Goal: Task Accomplishment & Management: Complete application form

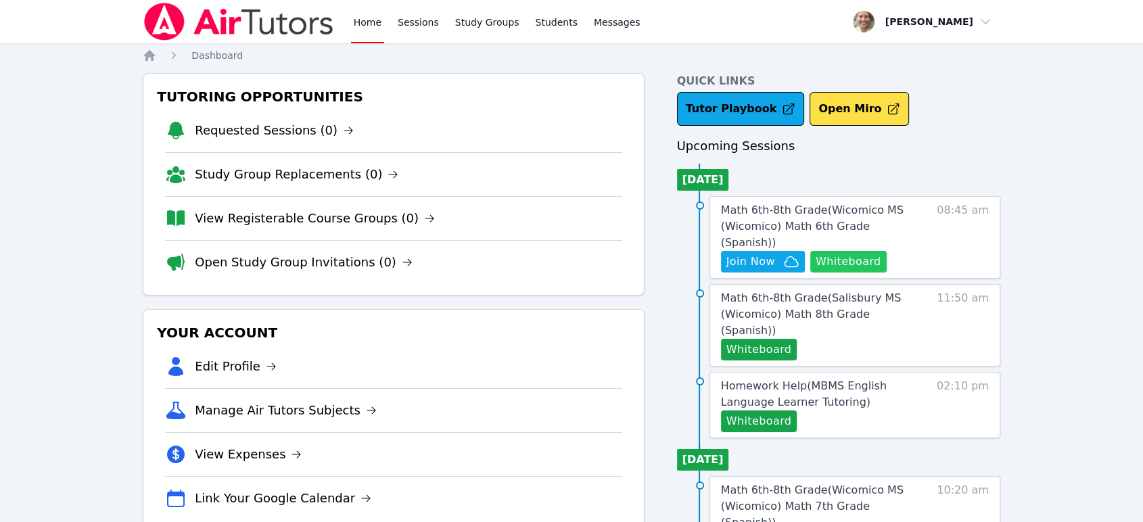
click at [858, 251] on button "Whiteboard" at bounding box center [848, 262] width 76 height 22
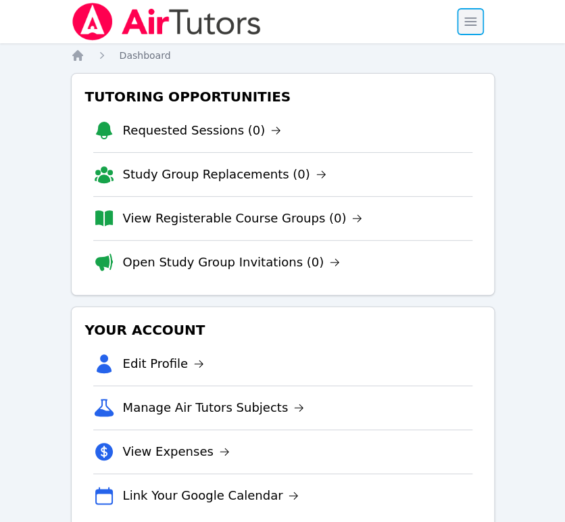
click at [476, 31] on span "button" at bounding box center [471, 22] width 30 height 30
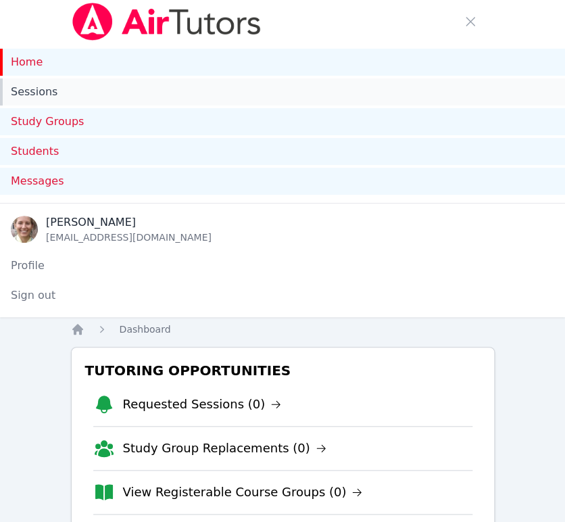
click at [38, 100] on link "Sessions" at bounding box center [282, 91] width 565 height 27
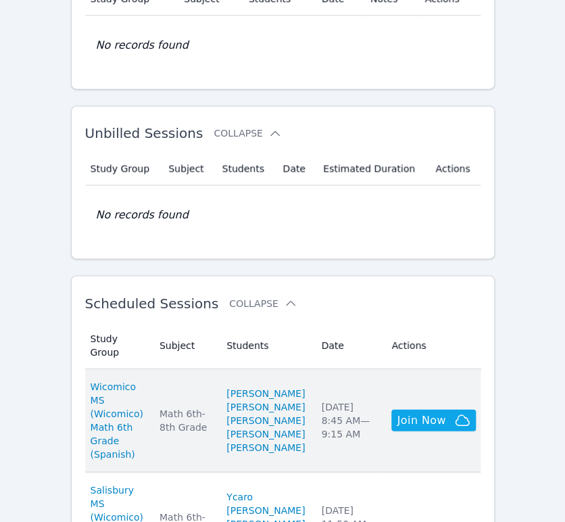
scroll to position [601, 0]
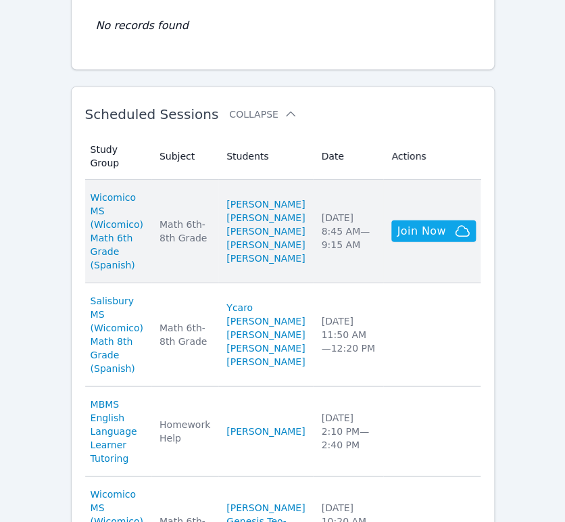
click at [368, 283] on td "Date Thu Sep 18 8:45 AM — 9:15 AM" at bounding box center [348, 230] width 70 height 103
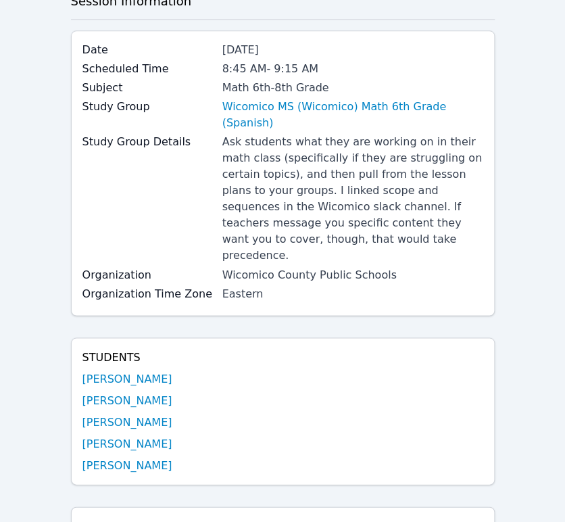
scroll to position [450, 0]
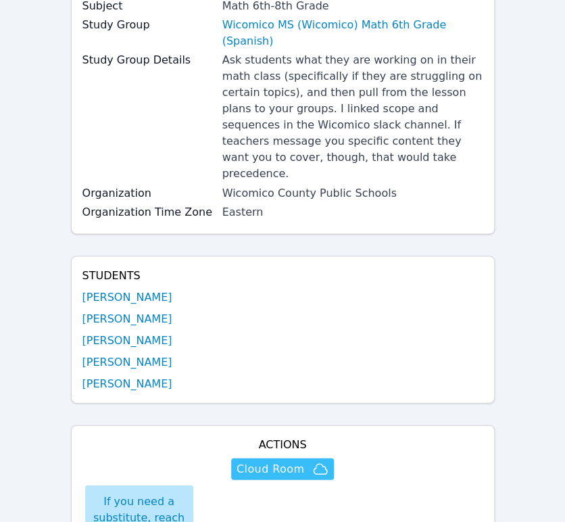
click at [314, 463] on icon "button" at bounding box center [321, 468] width 14 height 10
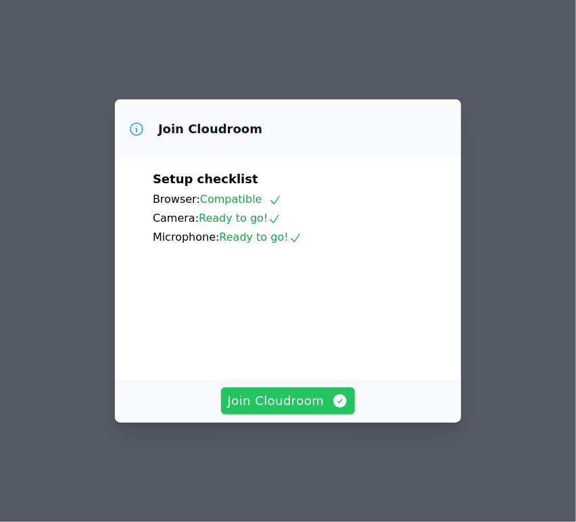
click at [294, 411] on span "Join Cloudroom" at bounding box center [288, 401] width 121 height 19
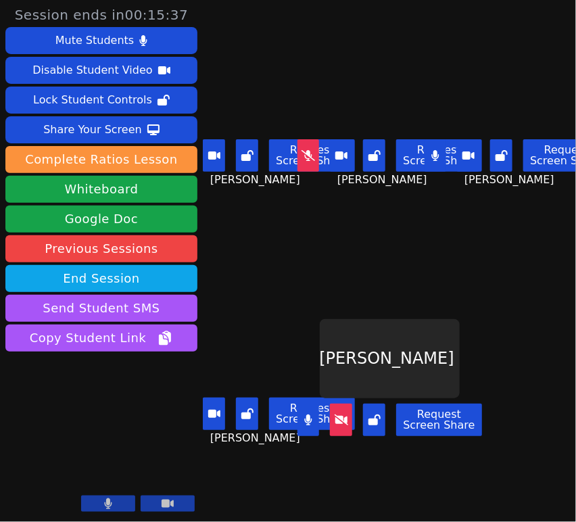
click at [340, 414] on icon at bounding box center [342, 419] width 14 height 11
click at [348, 421] on button at bounding box center [341, 420] width 22 height 32
click at [308, 161] on button at bounding box center [309, 155] width 22 height 32
click at [307, 156] on icon at bounding box center [308, 155] width 8 height 11
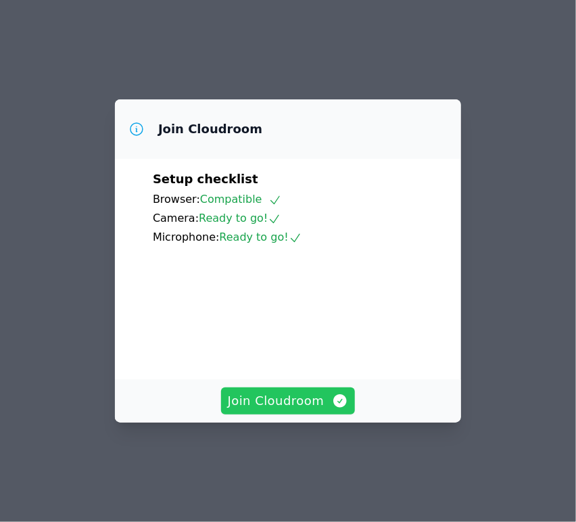
click at [320, 411] on span "Join Cloudroom" at bounding box center [288, 401] width 121 height 19
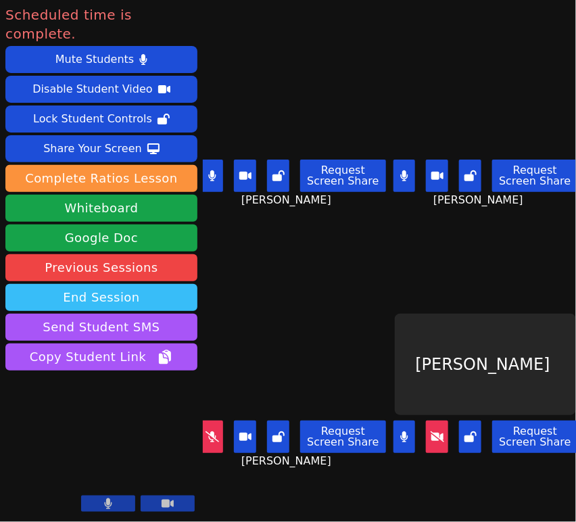
click at [155, 284] on button "End Session" at bounding box center [101, 297] width 192 height 27
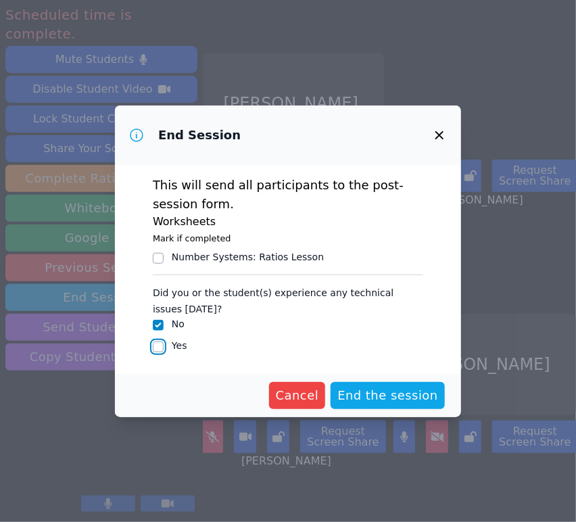
click at [156, 350] on input "Yes" at bounding box center [158, 347] width 11 height 11
checkbox input "true"
checkbox input "false"
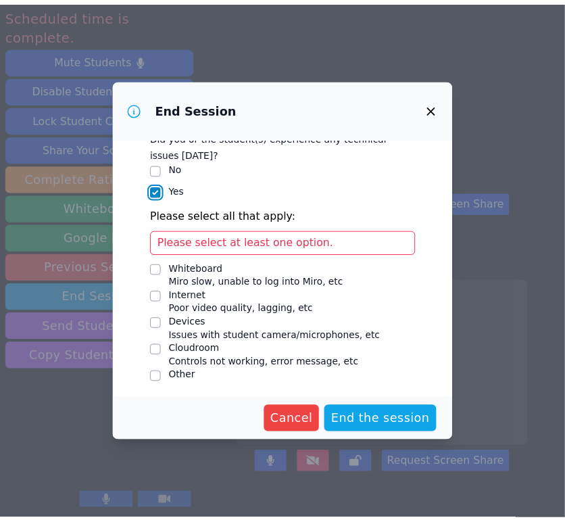
scroll to position [131, 0]
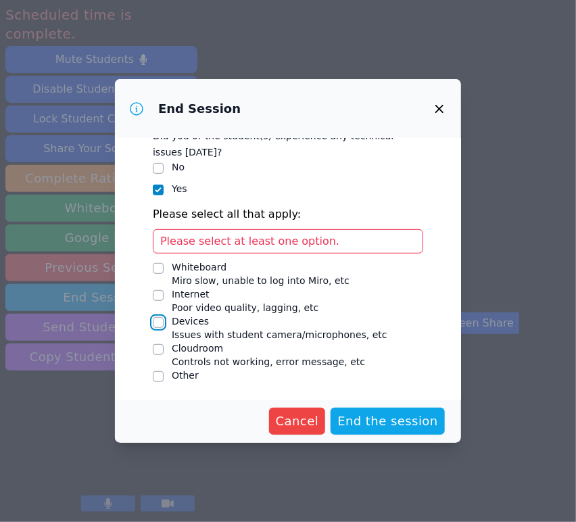
click at [157, 321] on input "Devices Issues with student camera/microphones, etc" at bounding box center [158, 322] width 11 height 11
checkbox input "true"
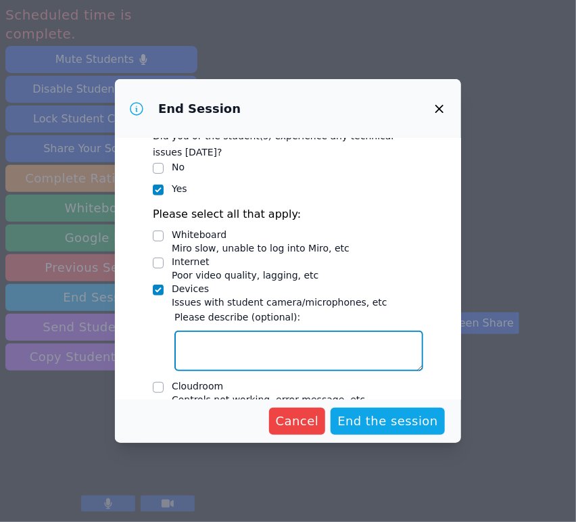
click at [294, 348] on textarea "Devices Issues with student camera/microphones, etc" at bounding box center [299, 351] width 249 height 41
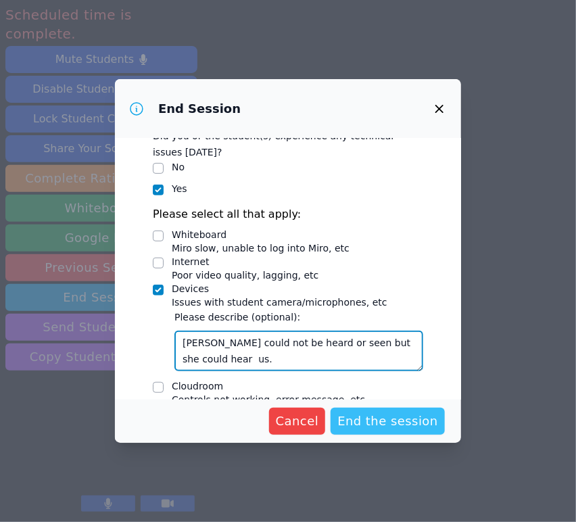
type textarea "Asdry could not be heard or seen but she could hear us."
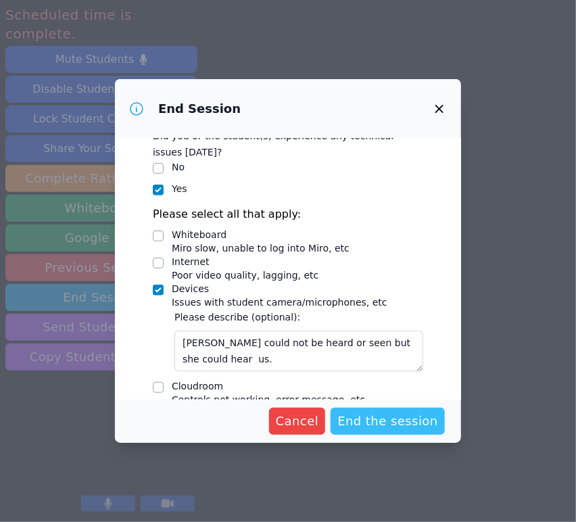
click at [385, 420] on span "End the session" at bounding box center [388, 421] width 101 height 19
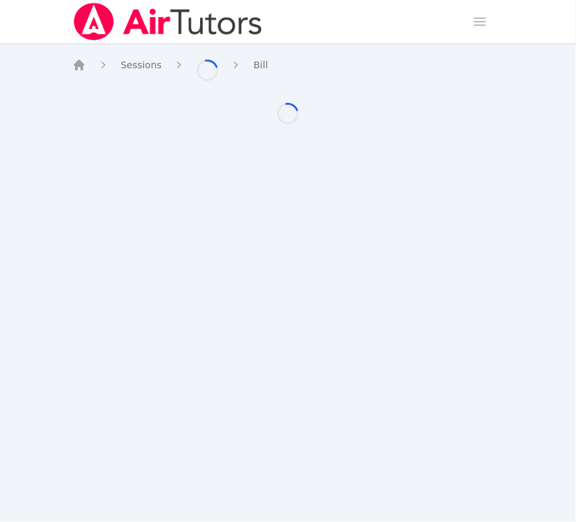
click at [351, 131] on div "Home Sessions Loading... Bill Loading..." at bounding box center [288, 100] width 432 height 103
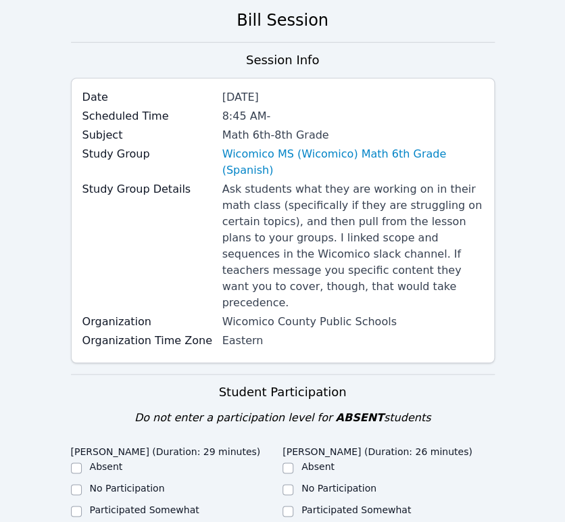
scroll to position [375, 0]
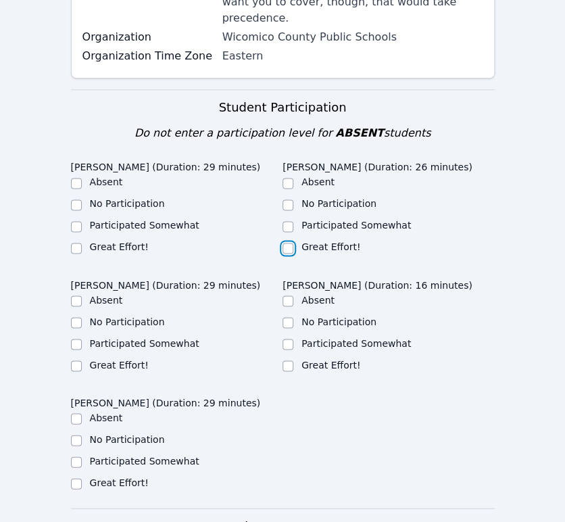
click at [289, 243] on input "Great Effort!" at bounding box center [288, 248] width 11 height 11
checkbox input "true"
click at [81, 243] on input "Great Effort!" at bounding box center [76, 248] width 11 height 11
checkbox input "true"
click at [75, 361] on input "Great Effort!" at bounding box center [76, 366] width 11 height 11
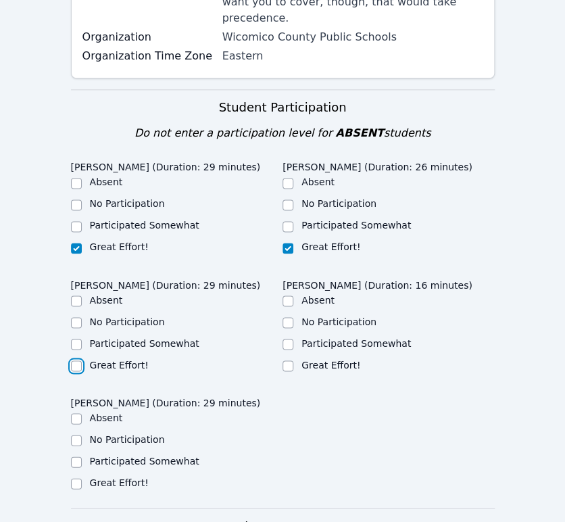
checkbox input "true"
click at [281, 358] on div "Great Effort!" at bounding box center [177, 366] width 212 height 16
click at [282, 321] on div "Iker Gonzalez Feria (Duration: 29 minutes) Absent No Participation Participated…" at bounding box center [283, 331] width 424 height 353
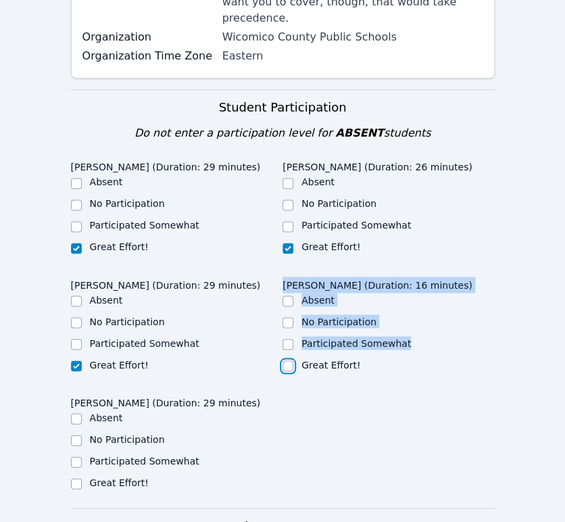
click at [285, 361] on input "Great Effort!" at bounding box center [288, 366] width 11 height 11
checkbox input "true"
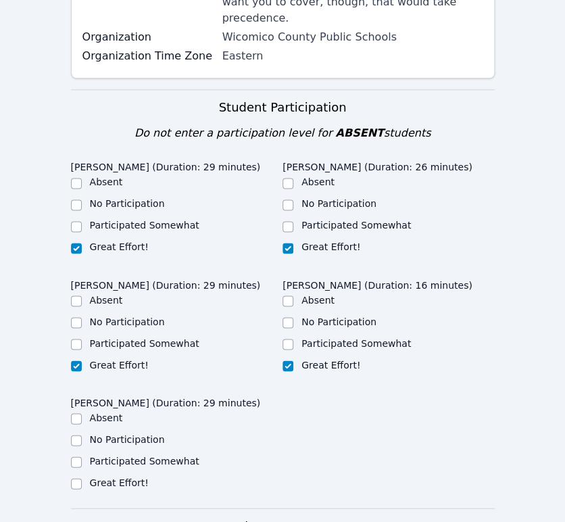
click at [295, 363] on div "Iker Gonzalez Feria (Duration: 29 minutes) Absent No Participation Participated…" at bounding box center [283, 331] width 424 height 353
click at [76, 478] on input "Great Effort!" at bounding box center [76, 483] width 11 height 11
checkbox input "true"
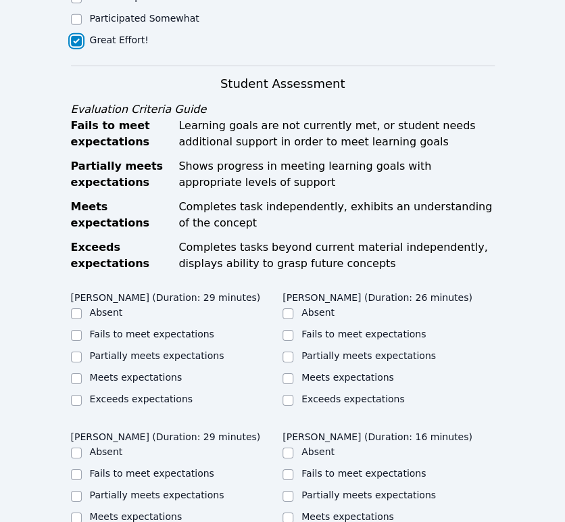
scroll to position [902, 0]
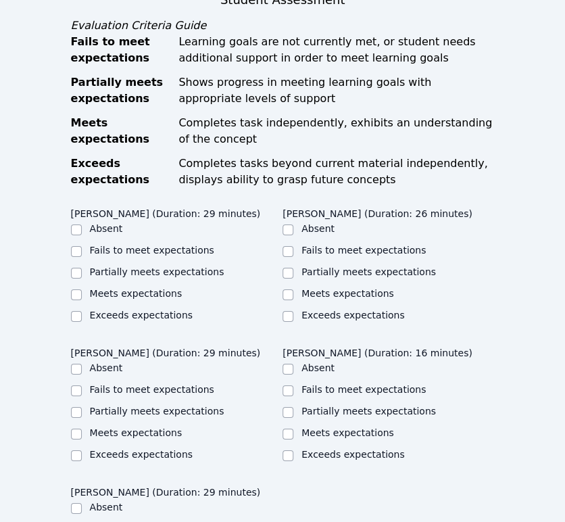
click at [129, 288] on label "Meets expectations" at bounding box center [136, 293] width 93 height 11
click at [82, 290] on input "Meets expectations" at bounding box center [76, 295] width 11 height 11
checkbox input "true"
click at [296, 287] on div "Meets expectations" at bounding box center [389, 295] width 212 height 16
click at [287, 290] on input "Meets expectations" at bounding box center [288, 295] width 11 height 11
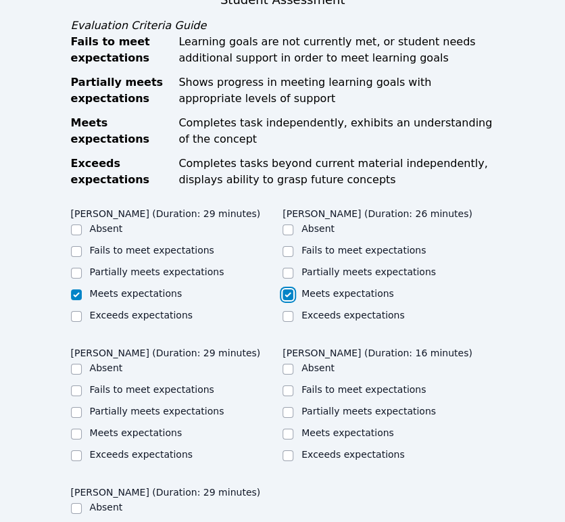
checkbox input "true"
click at [289, 429] on input "Meets expectations" at bounding box center [288, 434] width 11 height 11
checkbox input "true"
click at [75, 429] on input "Meets expectations" at bounding box center [76, 434] width 11 height 11
checkbox input "true"
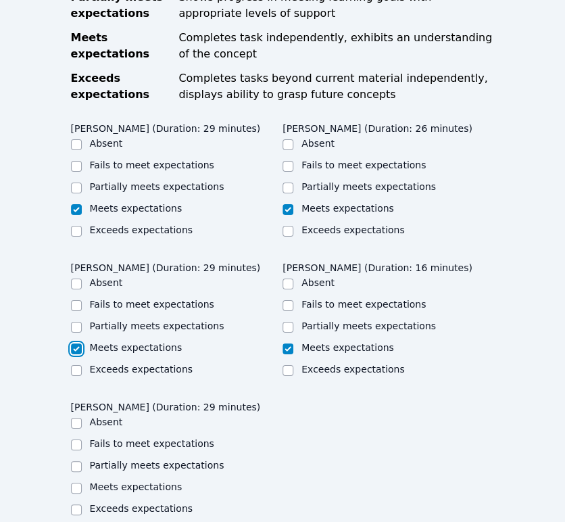
scroll to position [1202, 0]
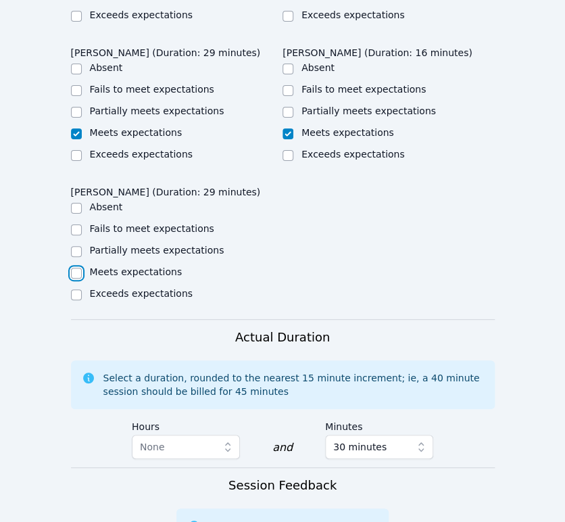
click at [73, 268] on input "Meets expectations" at bounding box center [76, 273] width 11 height 11
checkbox input "true"
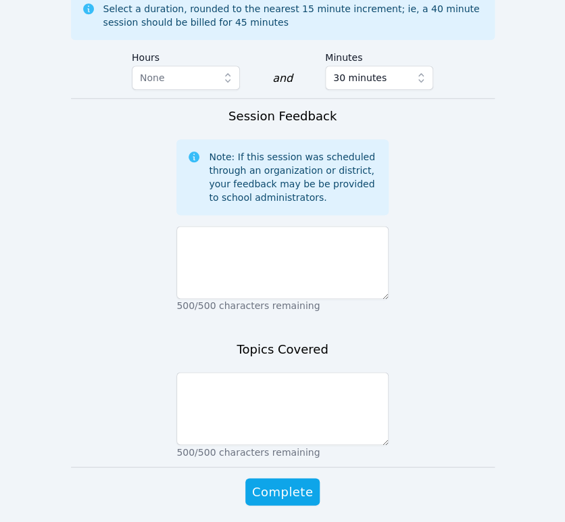
scroll to position [1572, 0]
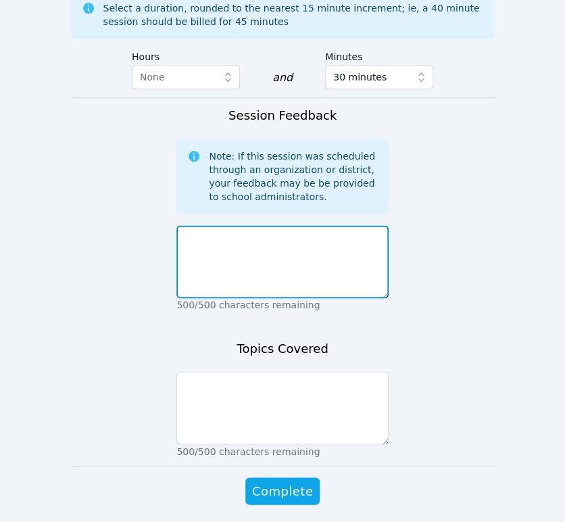
click at [270, 225] on textarea at bounding box center [283, 261] width 212 height 73
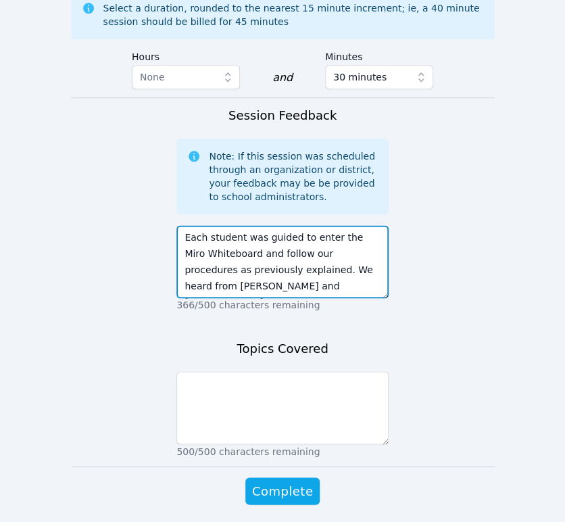
click at [345, 225] on textarea "Each student was guided to enter the Miro Whiteboard and follow our procedures …" at bounding box center [283, 261] width 212 height 73
click at [330, 226] on textarea "Each student was guided to enter the Miro Whiteboard and follow our procedures …" at bounding box center [283, 261] width 212 height 73
click at [336, 225] on textarea "Each student was guided to enter the Miro Whiteboard and follow our procedures …" at bounding box center [283, 261] width 212 height 73
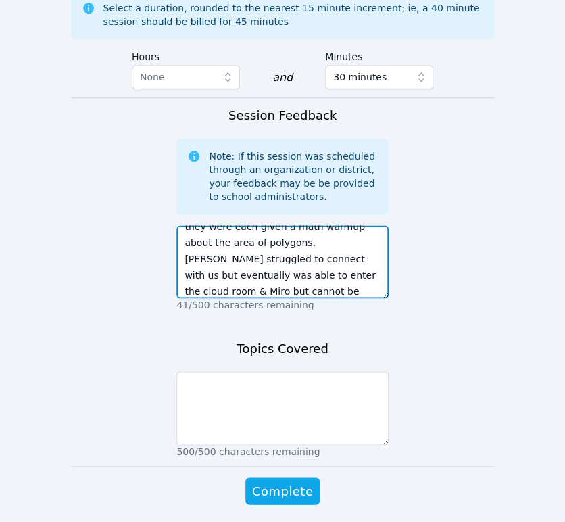
scroll to position [124, 0]
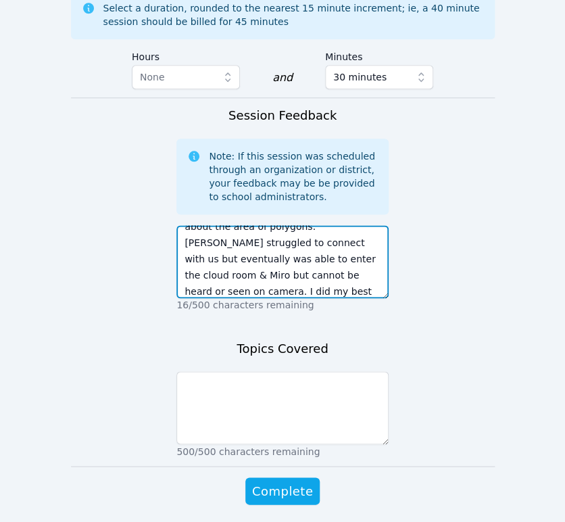
type textarea "Each student was guided to enter the Miro Whiteboard and follow our procedures …"
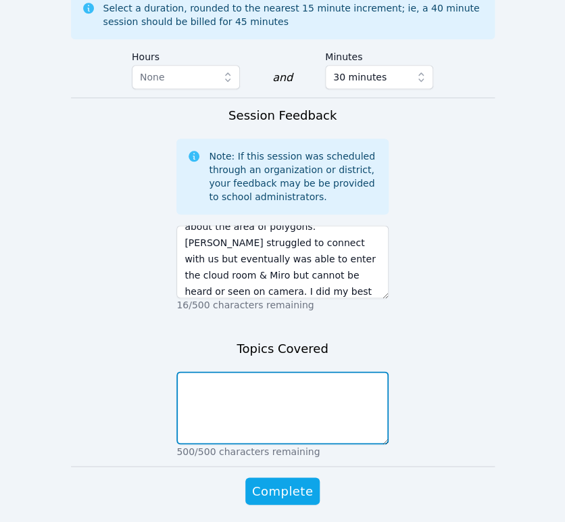
click at [217, 371] on textarea at bounding box center [283, 407] width 212 height 73
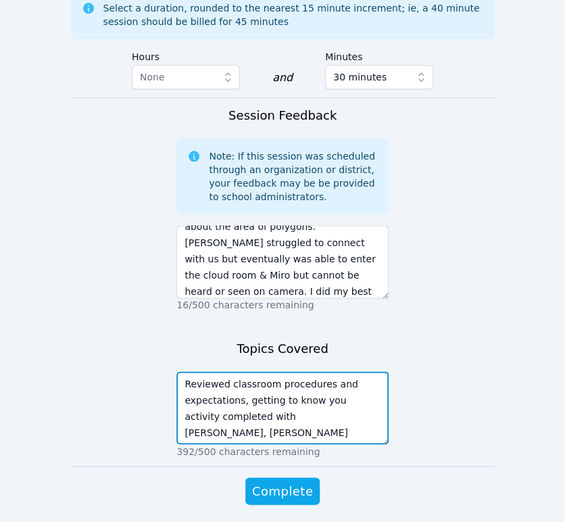
click at [308, 371] on textarea "Reviewed classroom procedures and expectations, getting to know you activity co…" at bounding box center [283, 407] width 212 height 73
click at [322, 373] on textarea "Reviewed classroom procedures and expectations, getting to know you activity co…" at bounding box center [283, 407] width 212 height 73
click at [296, 386] on textarea "Reviewed classroom procedures and expectations, getting to know you activity co…" at bounding box center [283, 407] width 212 height 73
click at [286, 383] on textarea "Reviewed classroom procedures and expectations, getting to know you activity co…" at bounding box center [283, 407] width 212 height 73
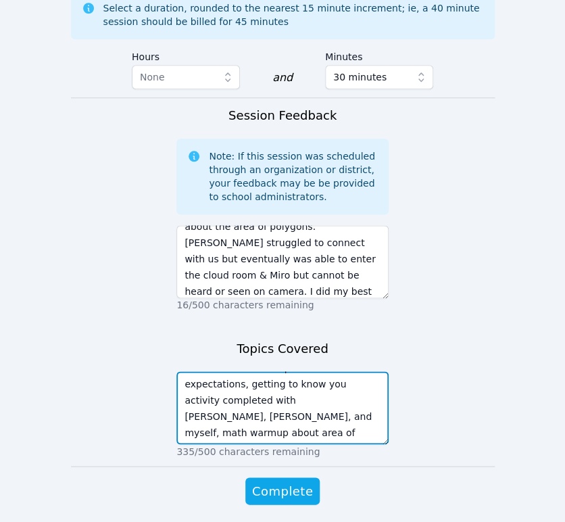
click at [337, 377] on textarea "Reviewed classroom procedures and expectations, getting to know you activity co…" at bounding box center [283, 407] width 212 height 73
click at [316, 377] on textarea "Reviewed classroom procedures and expectations, getting to know you activity co…" at bounding box center [283, 407] width 212 height 73
click at [282, 387] on textarea "Reviewed classroom procedures and expectations, getting to know you activity co…" at bounding box center [283, 407] width 212 height 73
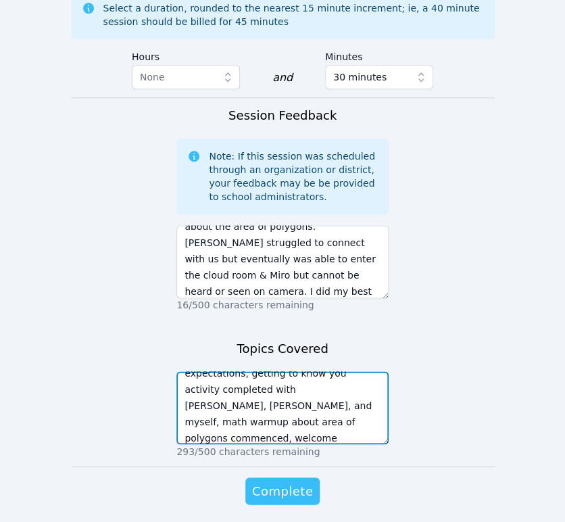
type textarea "Reviewed classroom procedures and expectations, getting to know you activity co…"
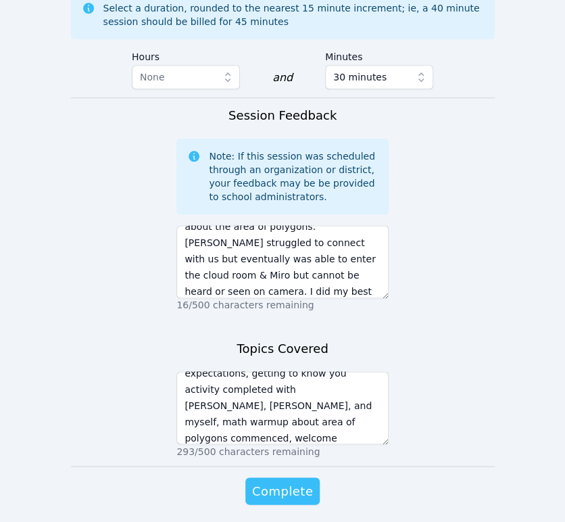
click at [292, 482] on span "Complete" at bounding box center [282, 491] width 61 height 19
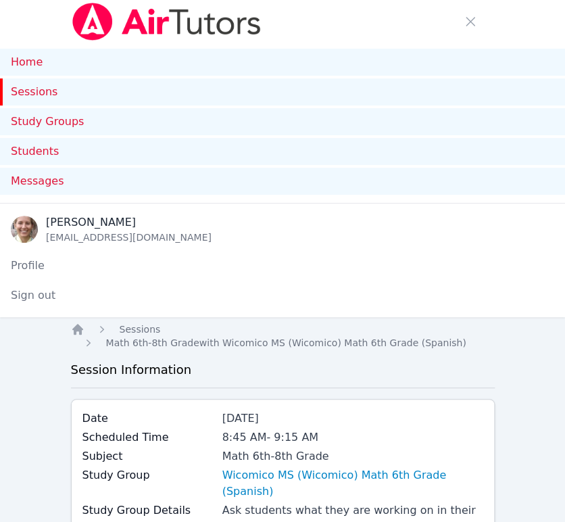
click at [29, 91] on link "Sessions" at bounding box center [282, 91] width 565 height 27
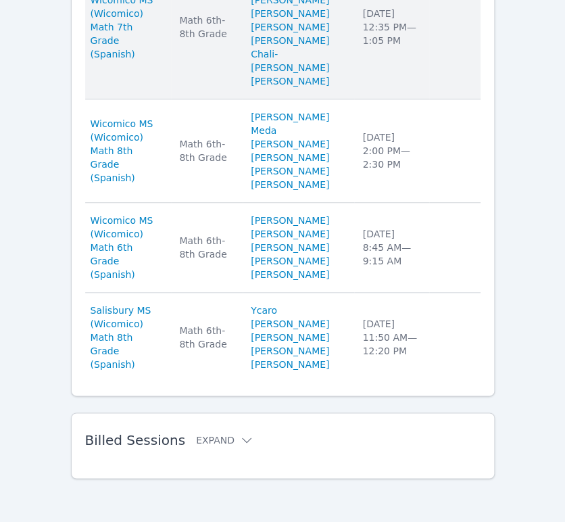
scroll to position [1578, 0]
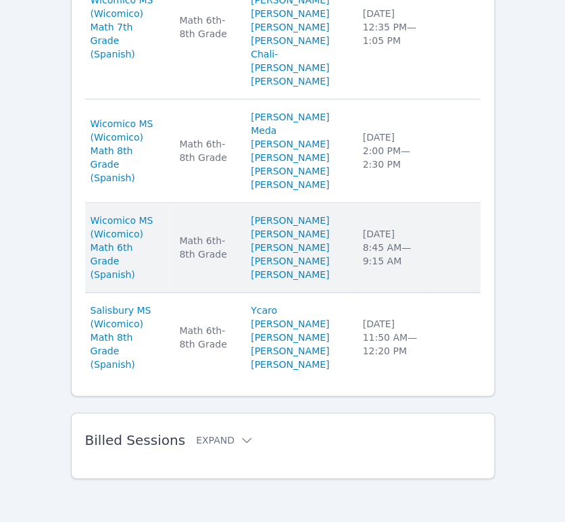
click at [172, 251] on td "Study Group Wicomico MS (Wicomico) Math 6th Grade (Spanish)" at bounding box center [128, 248] width 87 height 90
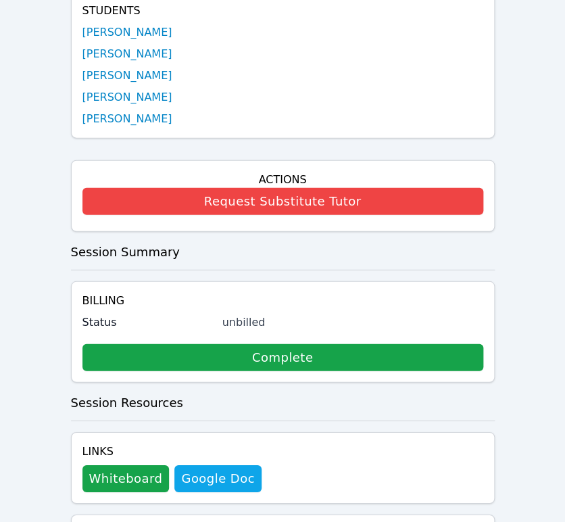
scroll to position [827, 0]
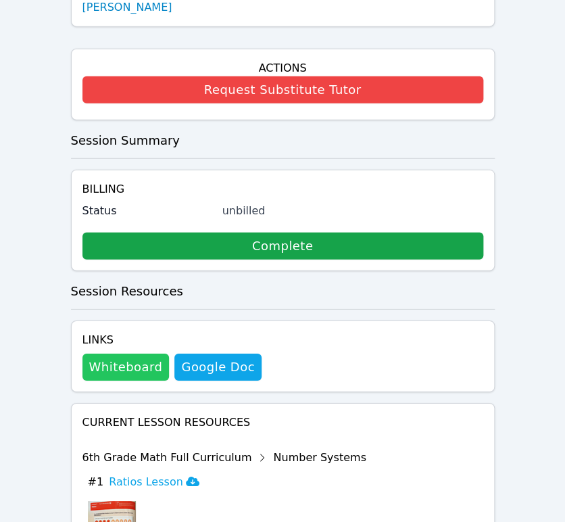
click at [152, 354] on button "Whiteboard" at bounding box center [126, 367] width 87 height 27
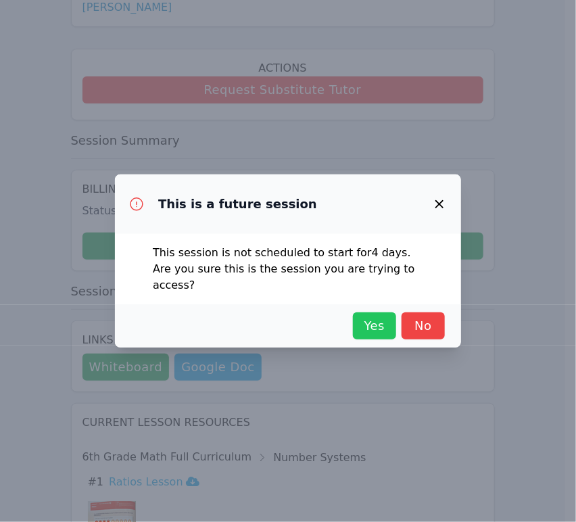
click at [357, 319] on button "Yes" at bounding box center [374, 326] width 43 height 27
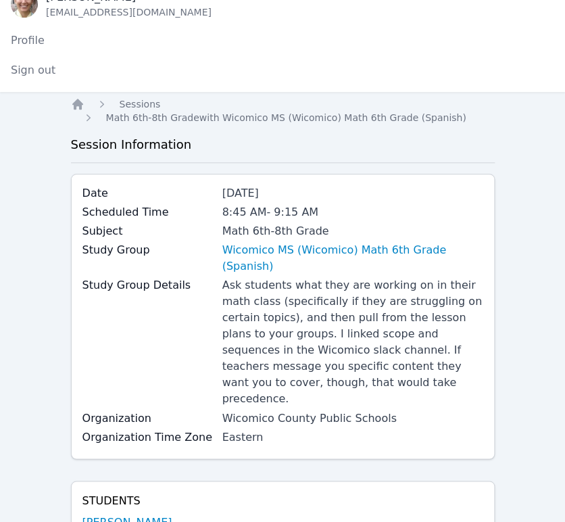
scroll to position [0, 0]
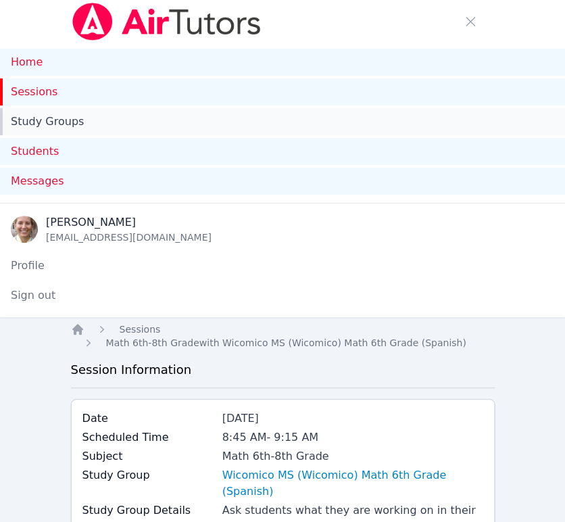
click at [57, 131] on link "Study Groups" at bounding box center [282, 121] width 565 height 27
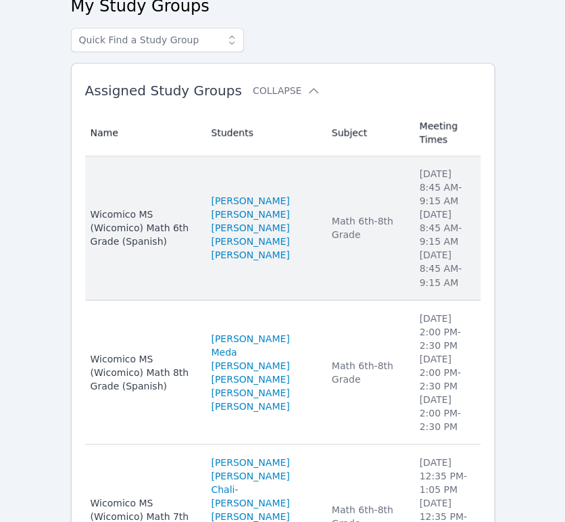
scroll to position [300, 0]
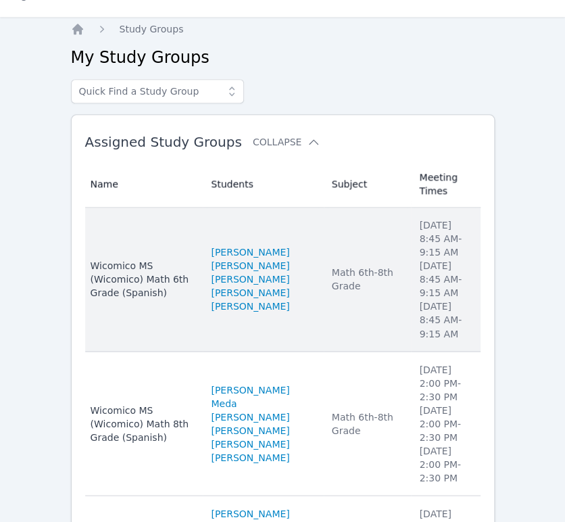
click at [156, 241] on td "Name Wicomico MS (Wicomico) Math 6th Grade (Spanish)" at bounding box center [144, 280] width 118 height 144
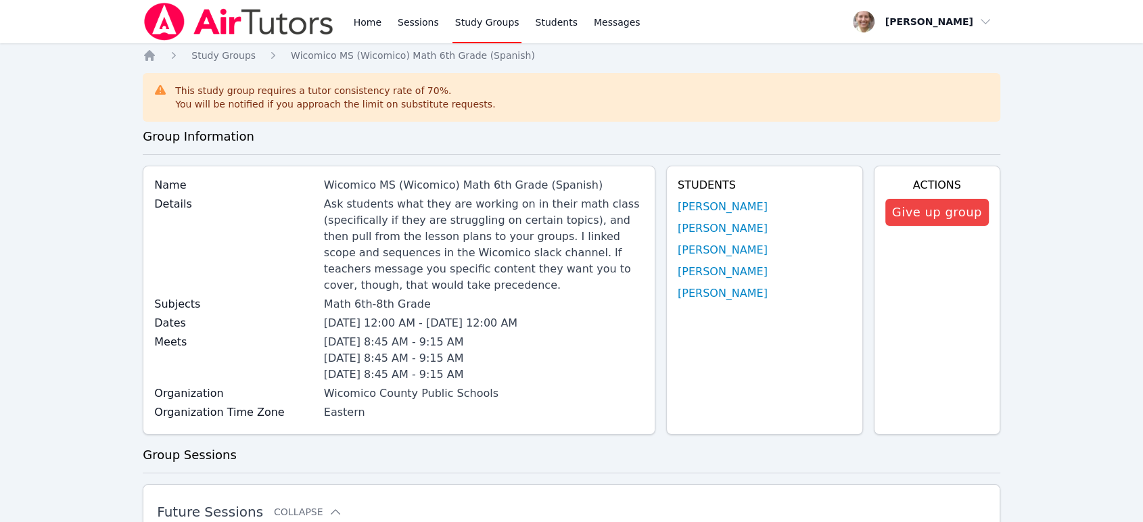
click at [463, 20] on link "Study Groups" at bounding box center [488, 21] width 70 height 43
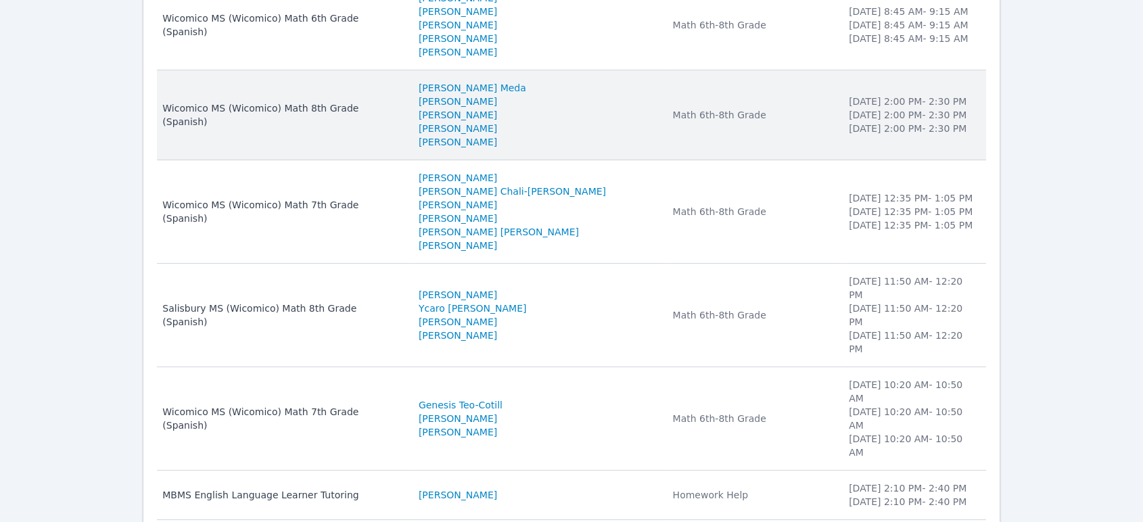
scroll to position [249, 0]
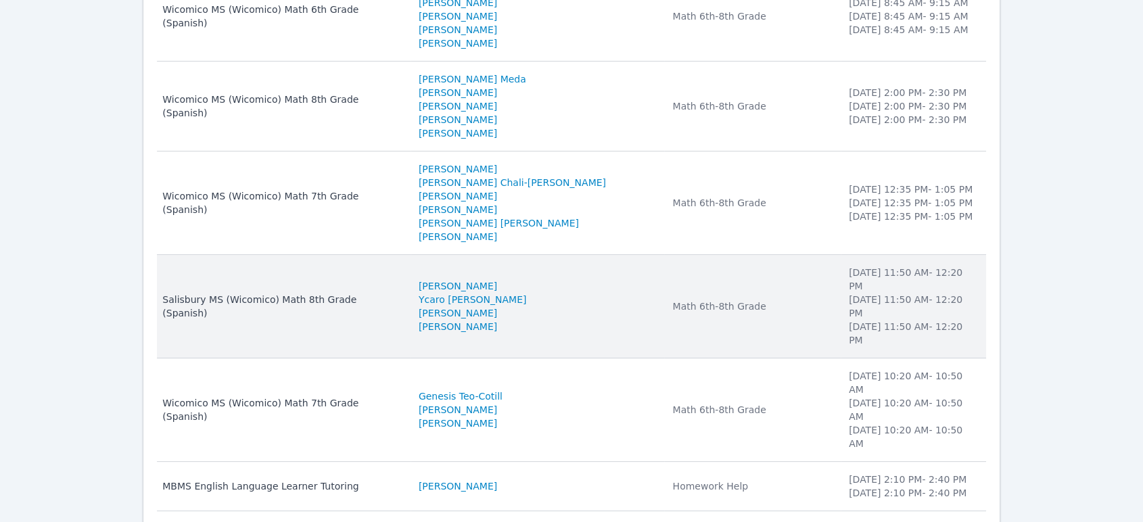
click at [565, 267] on td "Subject Math 6th-8th Grade" at bounding box center [752, 306] width 176 height 103
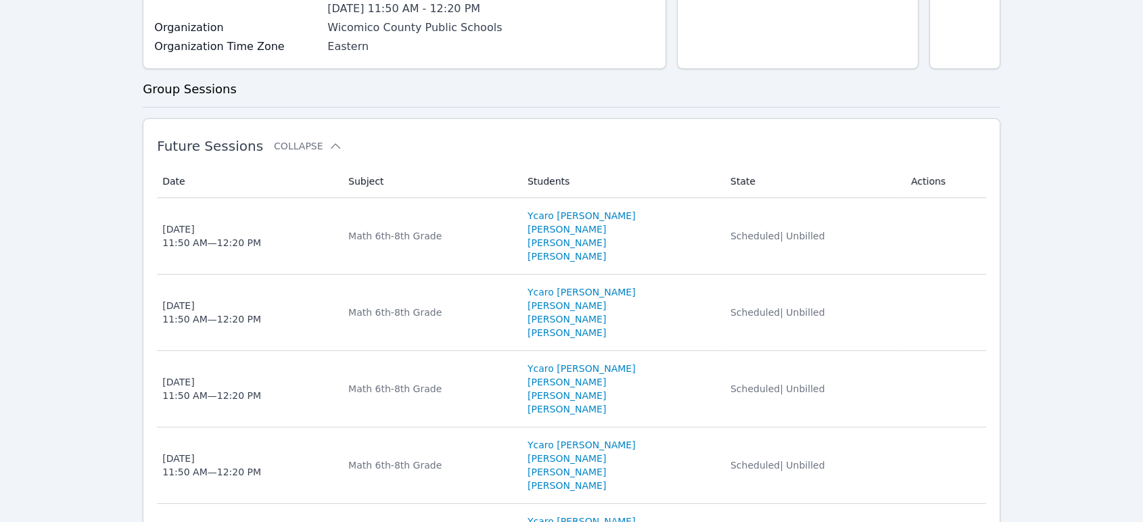
scroll to position [375, 0]
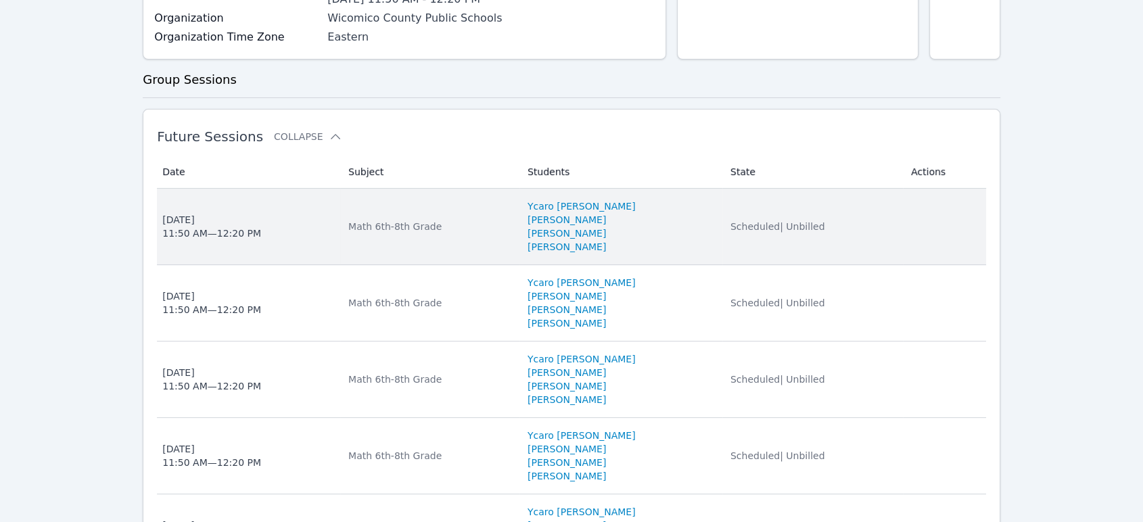
click at [474, 244] on td "Subject Math 6th-8th Grade" at bounding box center [429, 227] width 179 height 76
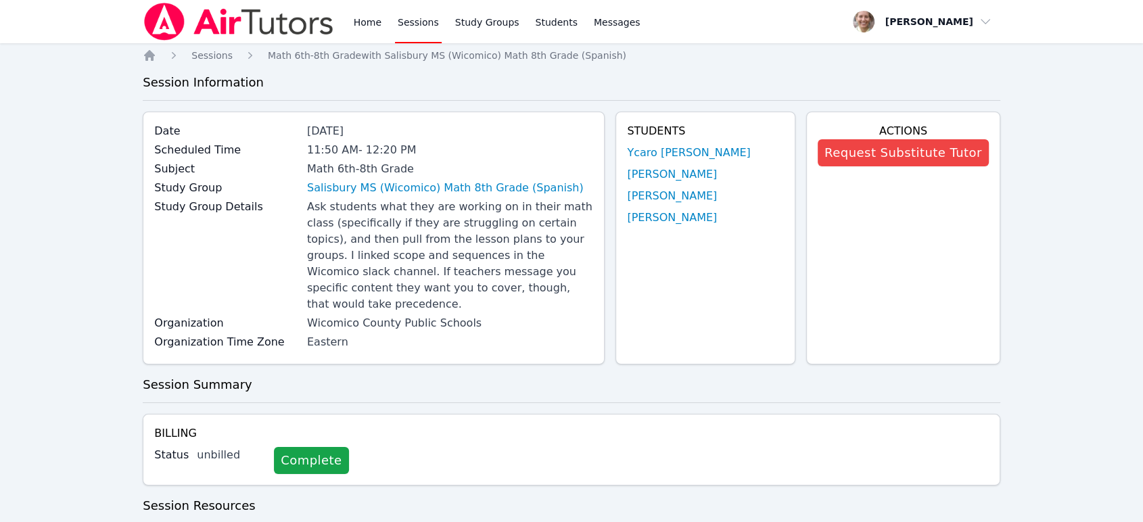
click at [407, 30] on link "Sessions" at bounding box center [418, 21] width 47 height 43
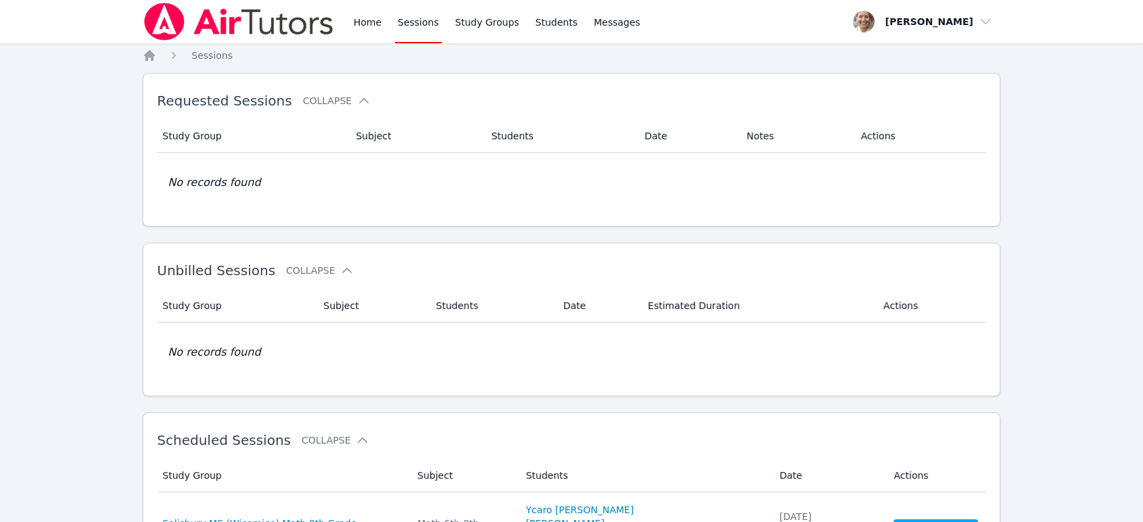
scroll to position [300, 0]
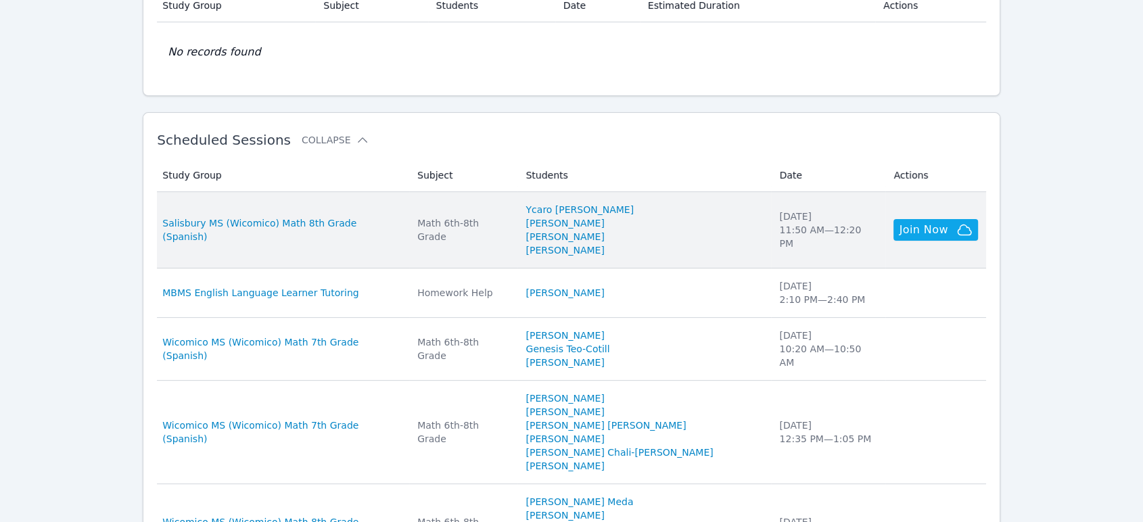
click at [409, 252] on td "Study Group Salisbury MS (Wicomico) Math 8th Grade (Spanish)" at bounding box center [283, 230] width 252 height 76
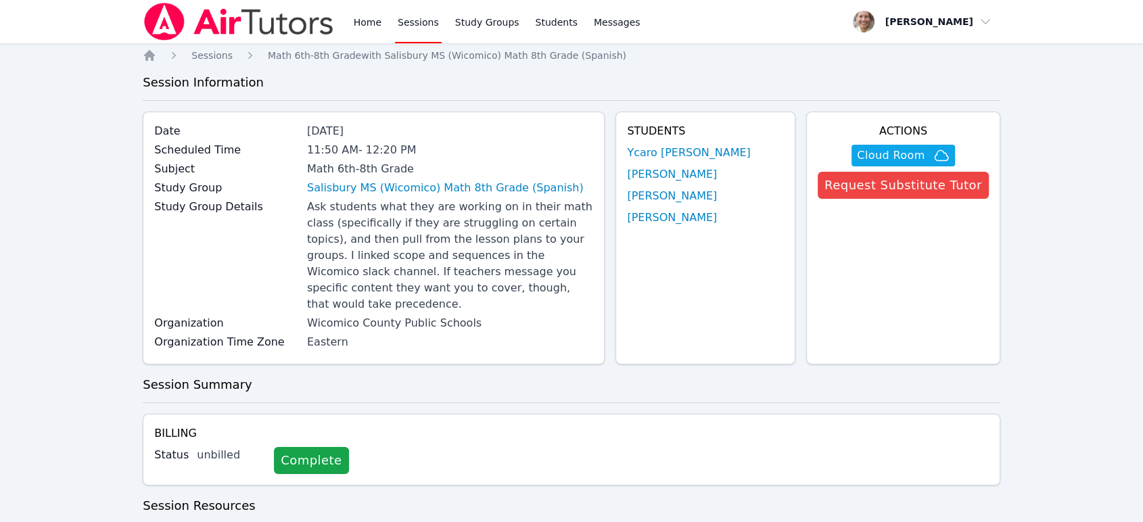
scroll to position [300, 0]
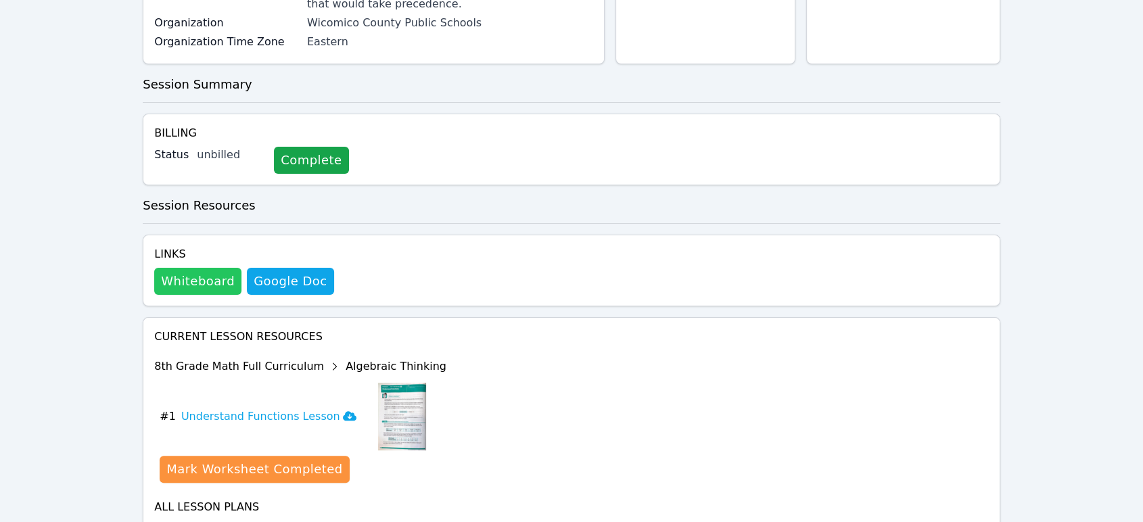
click at [222, 268] on button "Whiteboard" at bounding box center [197, 281] width 87 height 27
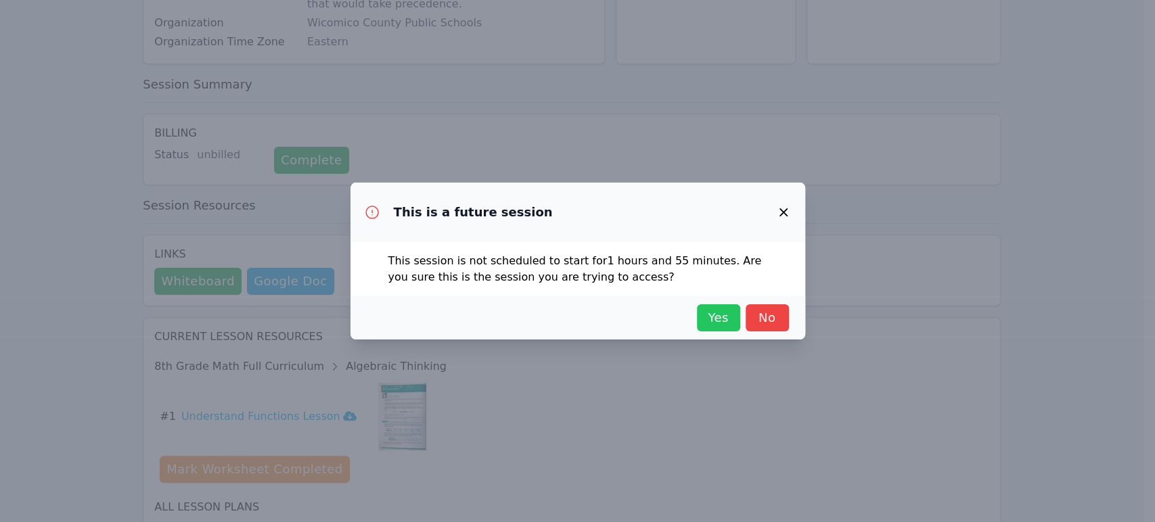
click at [565, 318] on span "Yes" at bounding box center [718, 317] width 30 height 19
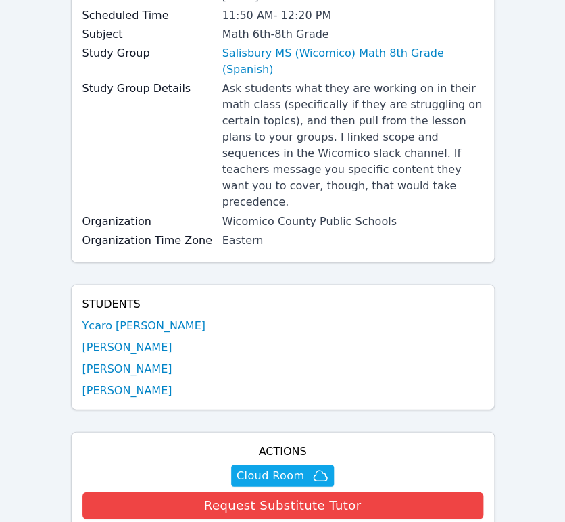
scroll to position [450, 0]
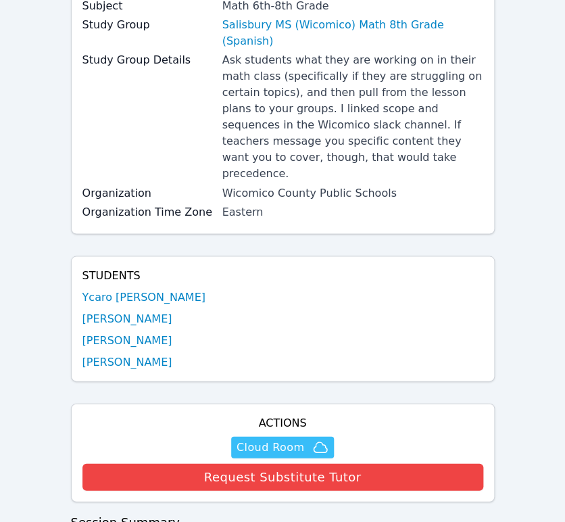
click at [271, 439] on span "Cloud Room" at bounding box center [271, 447] width 68 height 16
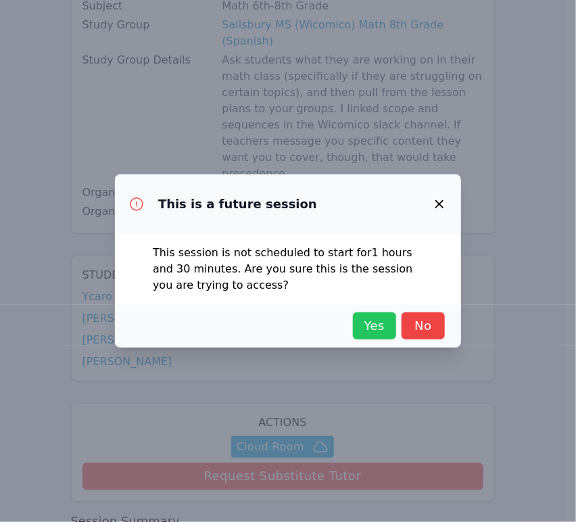
click at [368, 316] on button "Yes" at bounding box center [374, 326] width 43 height 27
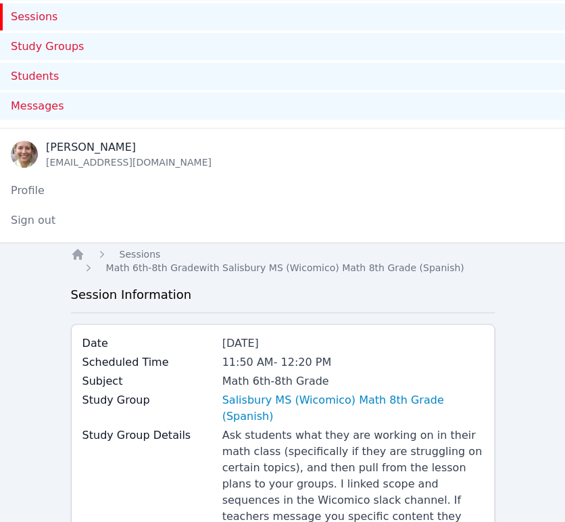
scroll to position [0, 0]
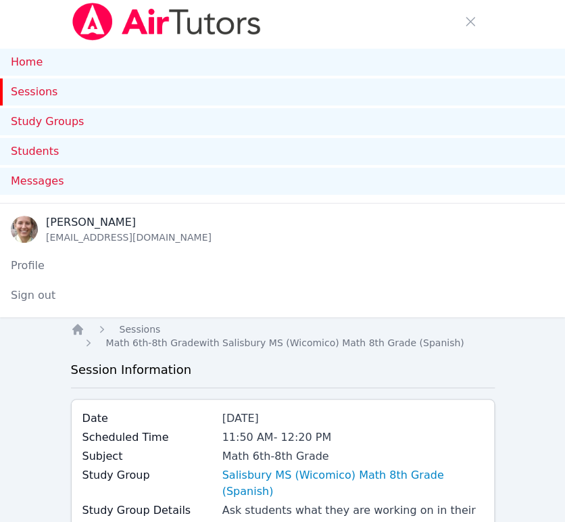
click at [37, 91] on link "Sessions" at bounding box center [282, 91] width 565 height 27
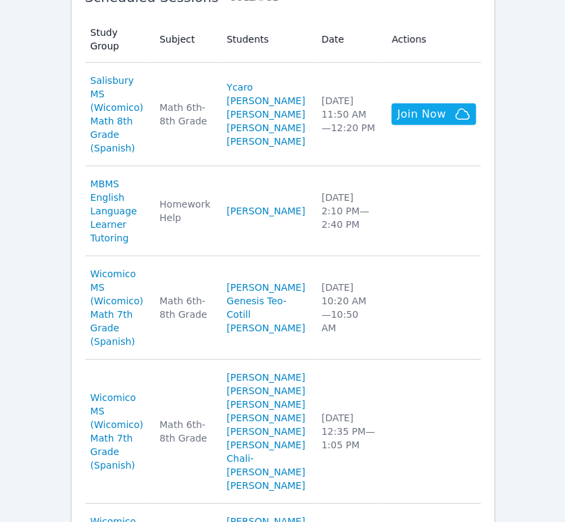
scroll to position [1202, 0]
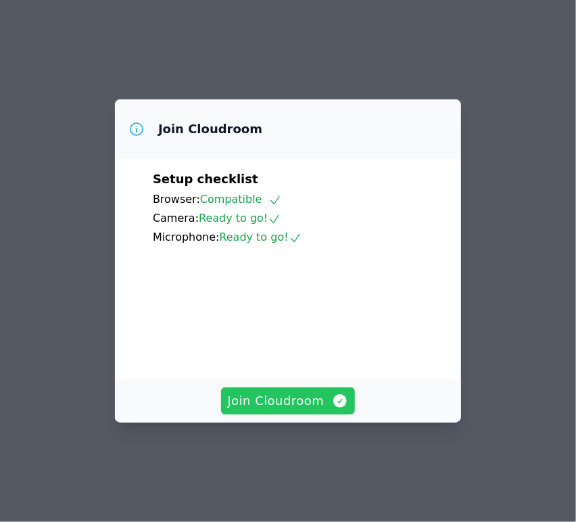
click at [308, 411] on span "Join Cloudroom" at bounding box center [288, 401] width 121 height 19
